Goal: Information Seeking & Learning: Check status

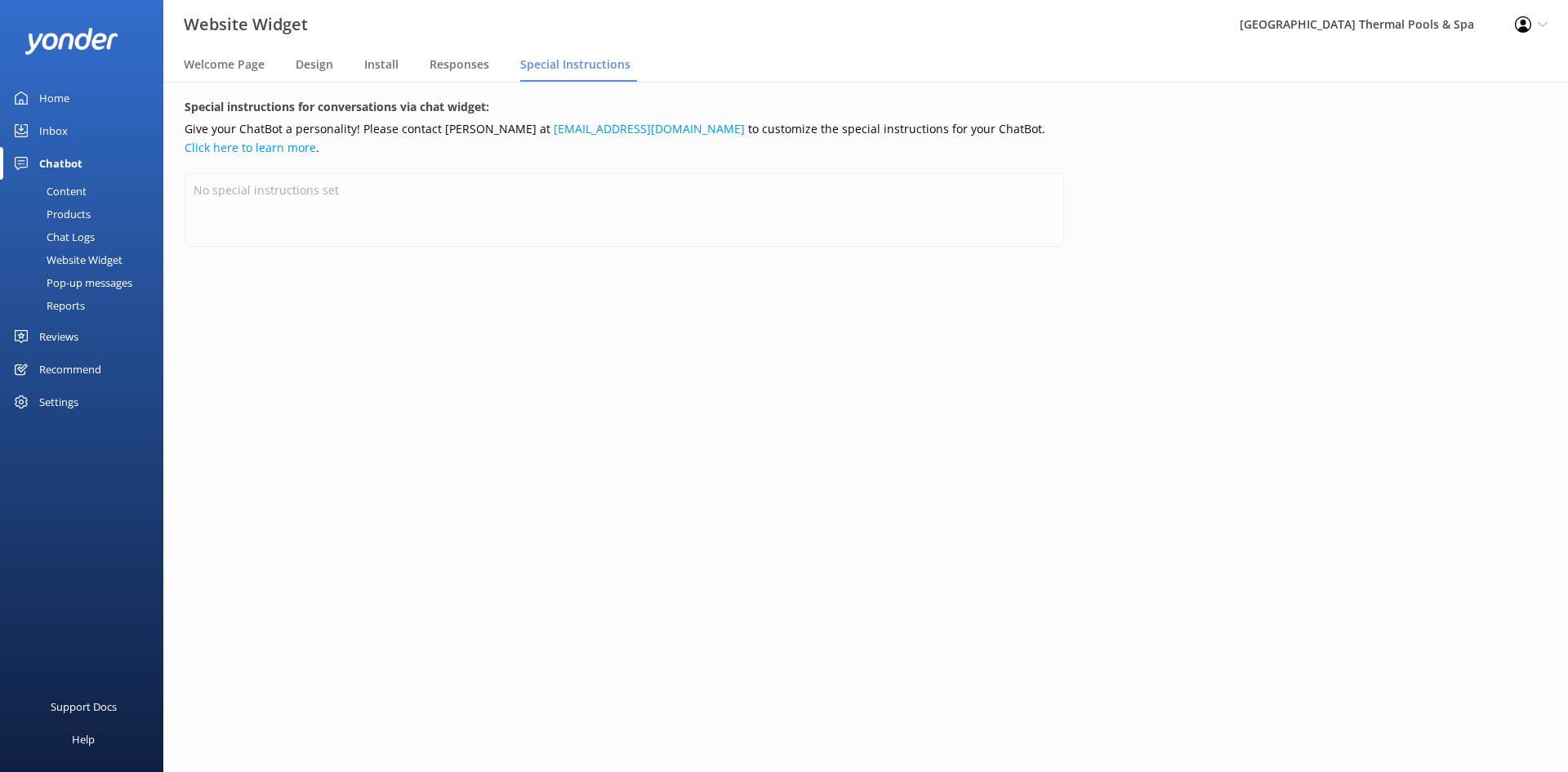
click at [63, 399] on div "Settings" at bounding box center [59, 401] width 39 height 33
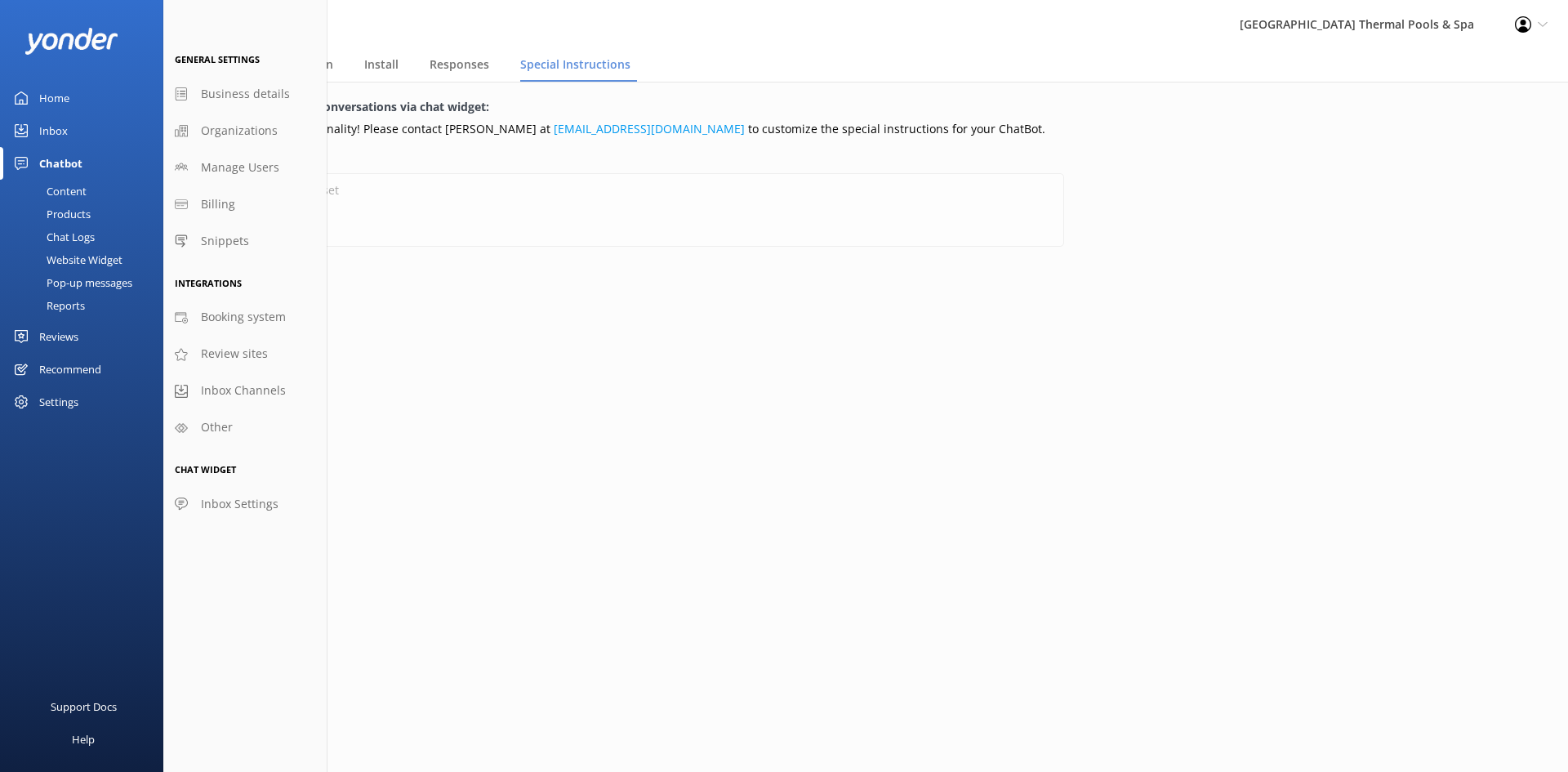
click at [50, 112] on div "Home" at bounding box center [54, 98] width 30 height 33
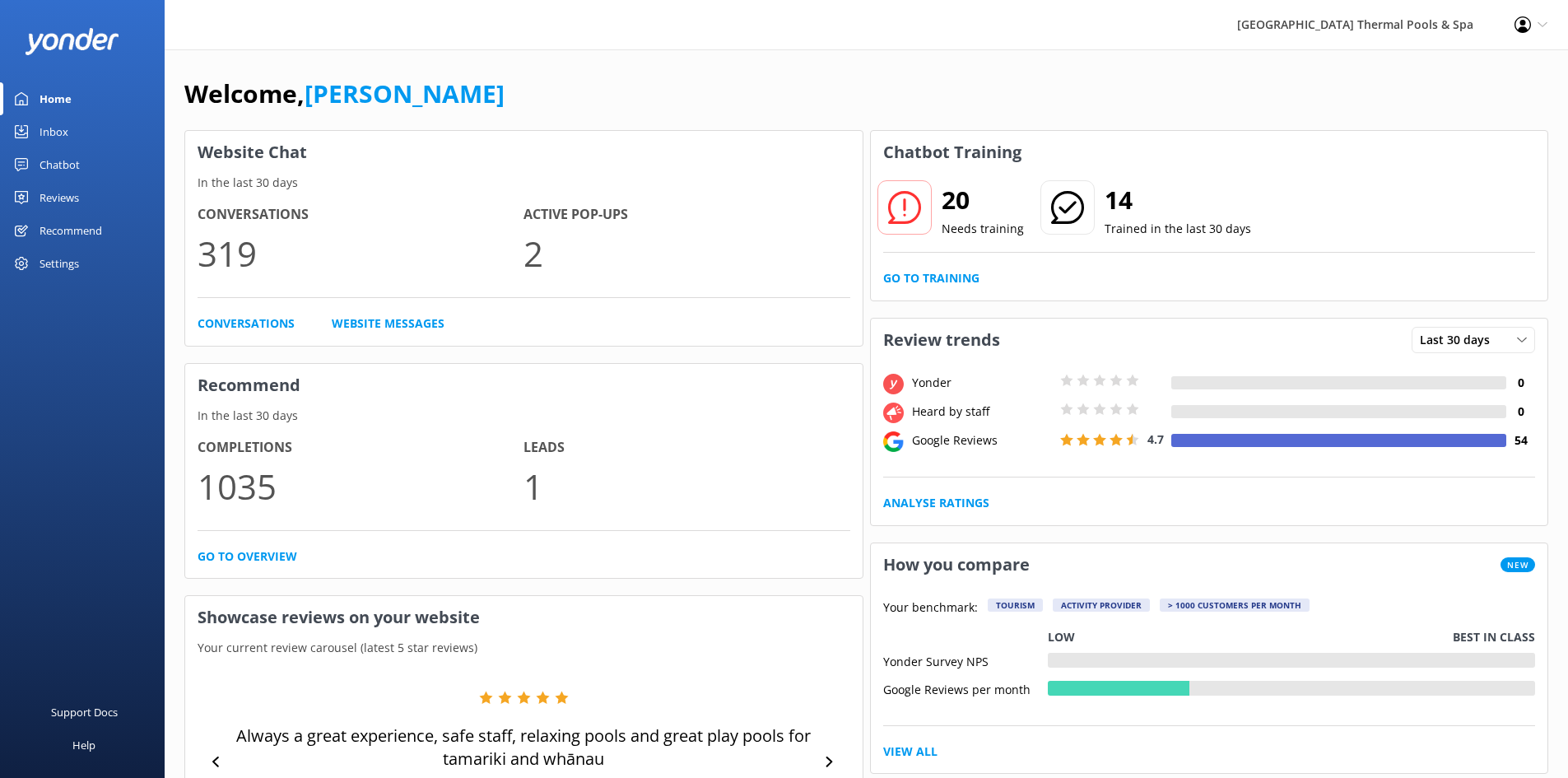
click at [62, 186] on div "Reviews" at bounding box center [60, 198] width 40 height 33
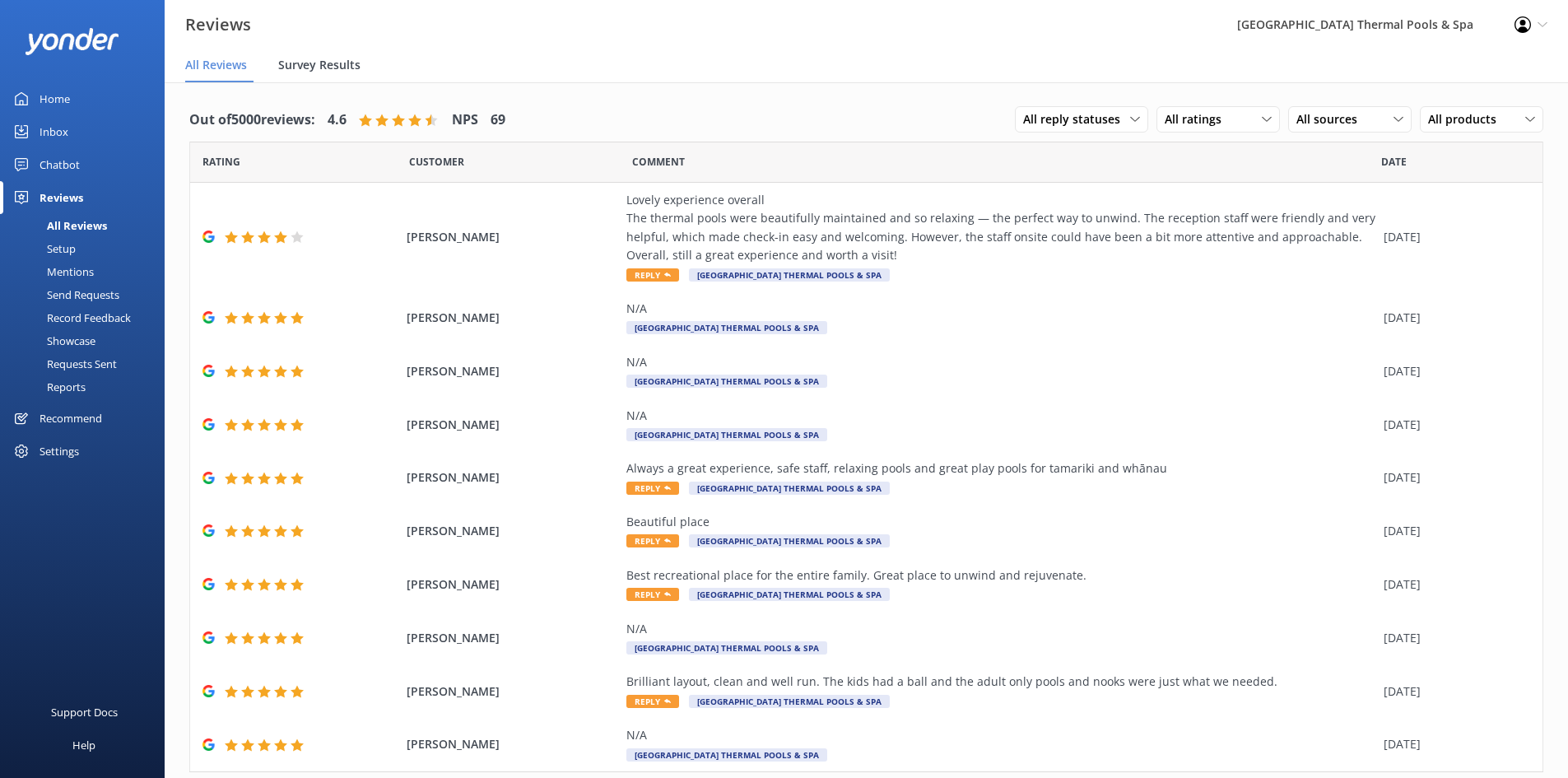
click at [335, 61] on span "Survey Results" at bounding box center [319, 65] width 82 height 16
